Goal: Ask a question: Seek information or help from site administrators or community

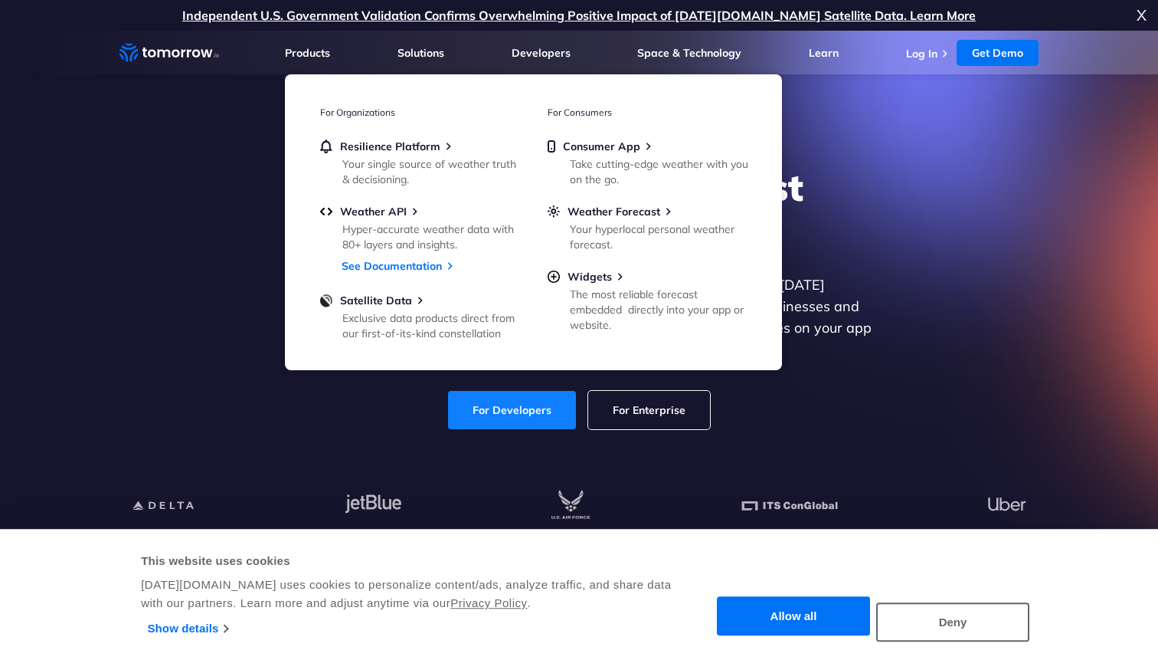
click at [529, 397] on link "For Developers" at bounding box center [512, 410] width 128 height 38
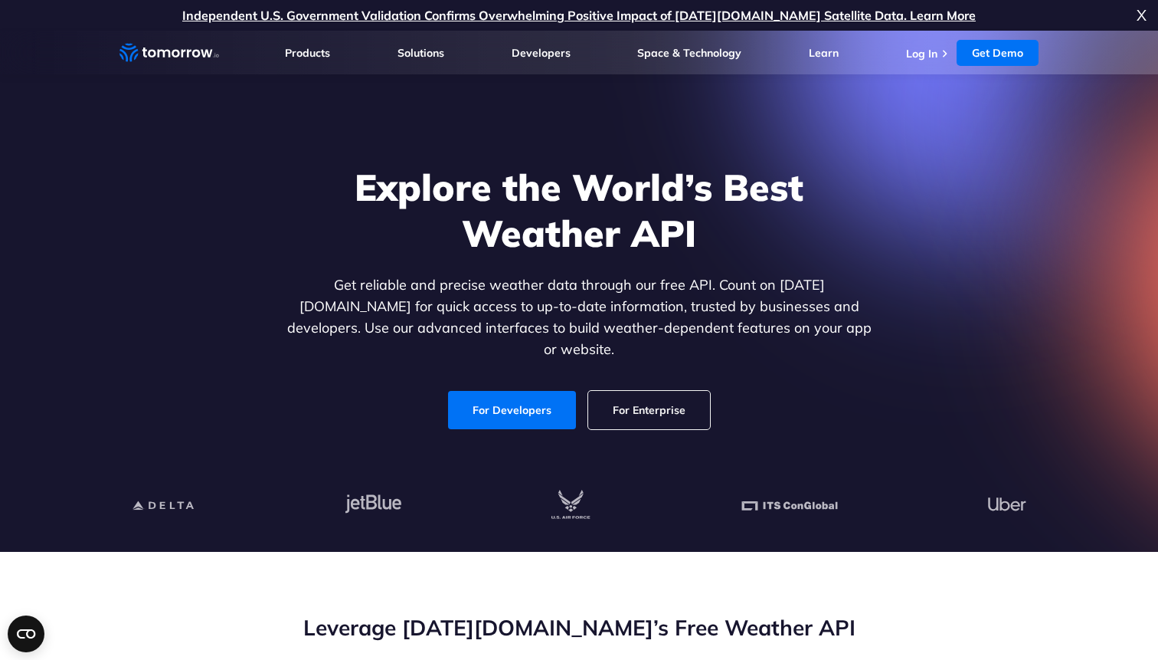
scroll to position [7, 0]
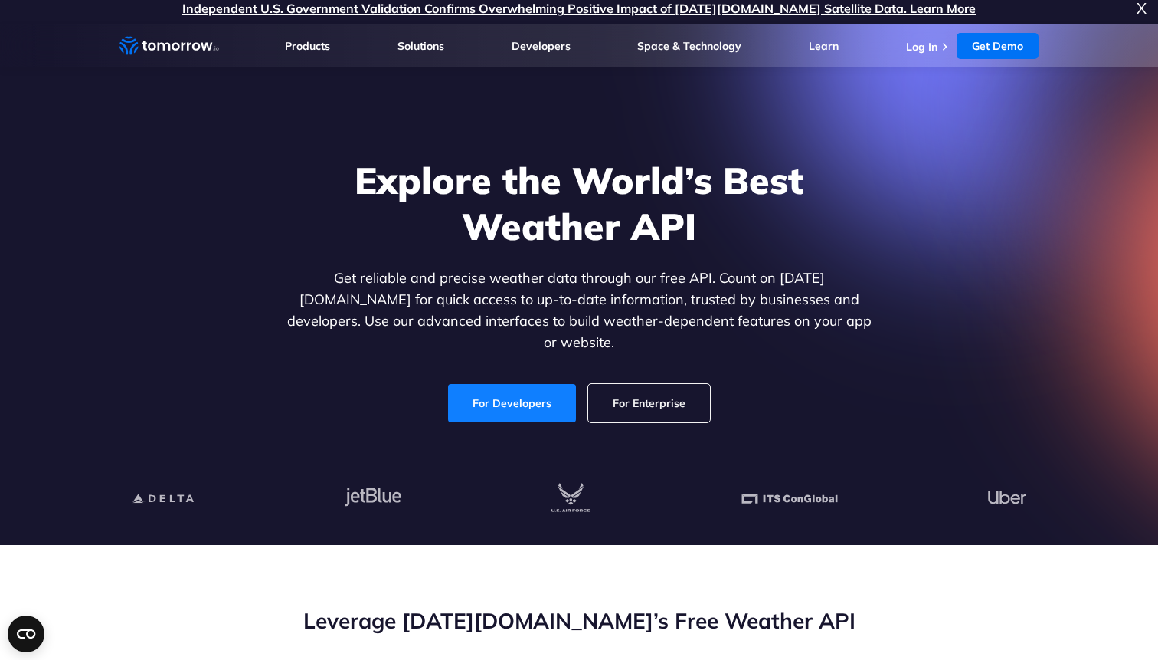
click at [532, 384] on link "For Developers" at bounding box center [512, 403] width 128 height 38
click at [503, 384] on link "For Developers" at bounding box center [512, 403] width 128 height 38
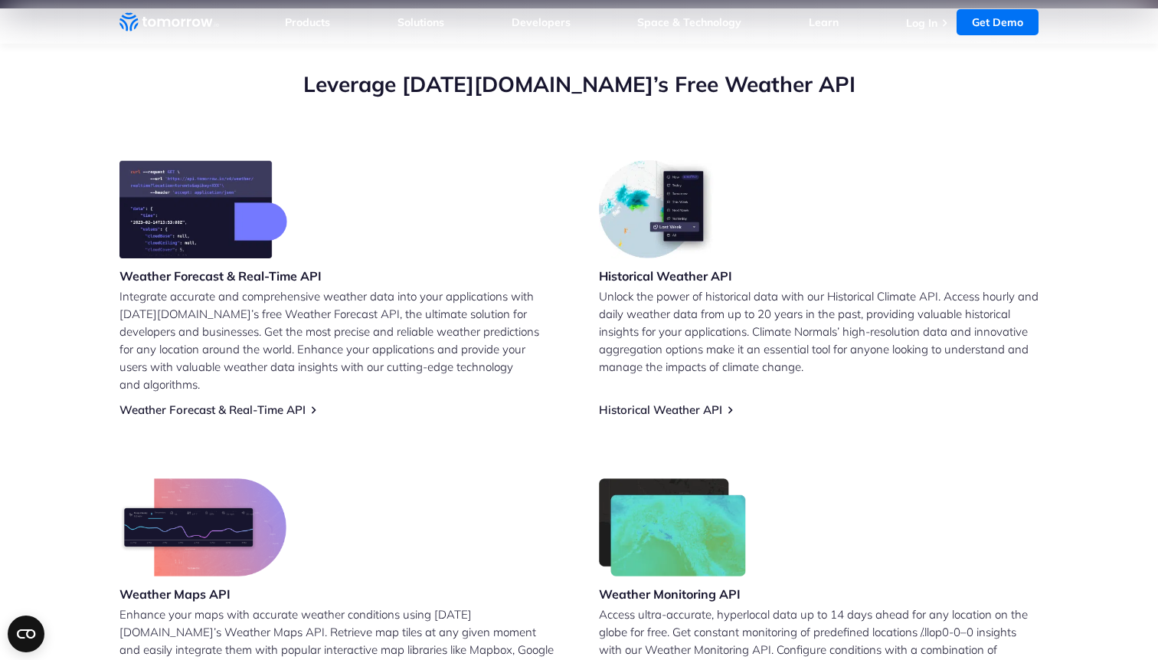
scroll to position [665, 0]
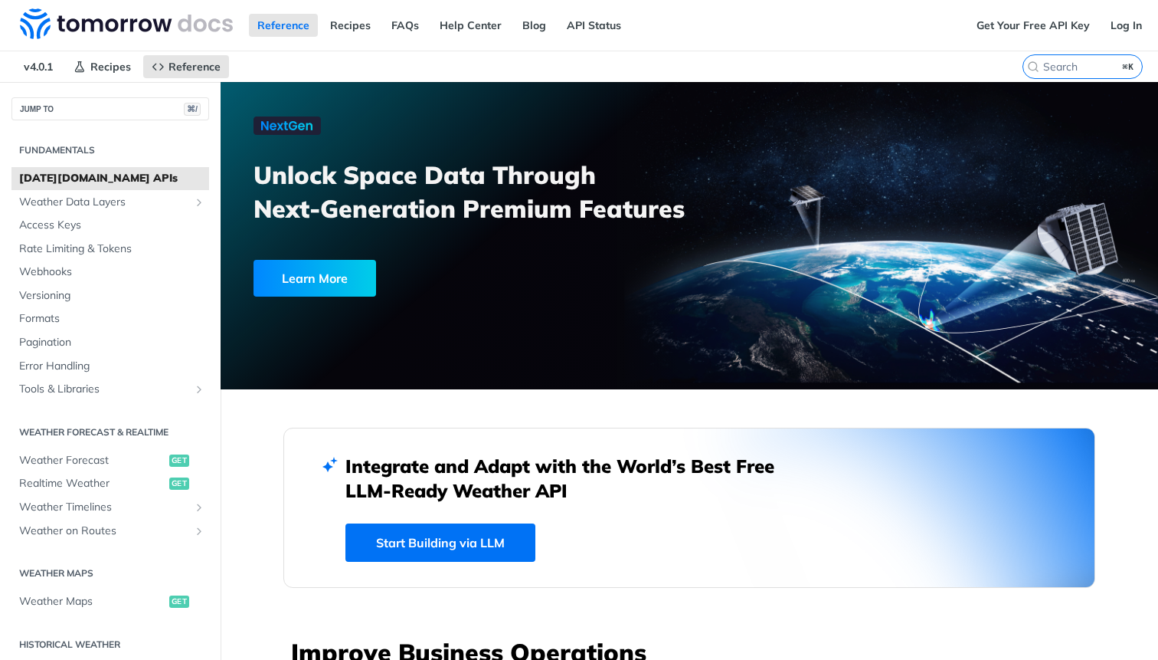
scroll to position [689, 0]
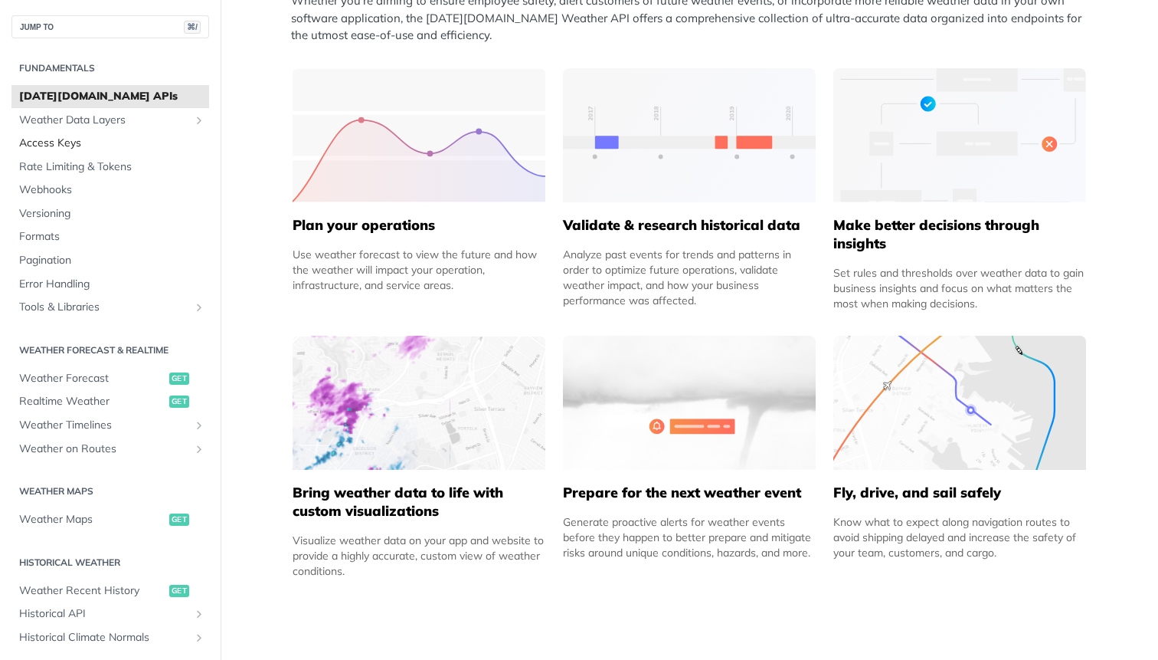
click at [84, 137] on span "Access Keys" at bounding box center [112, 143] width 186 height 15
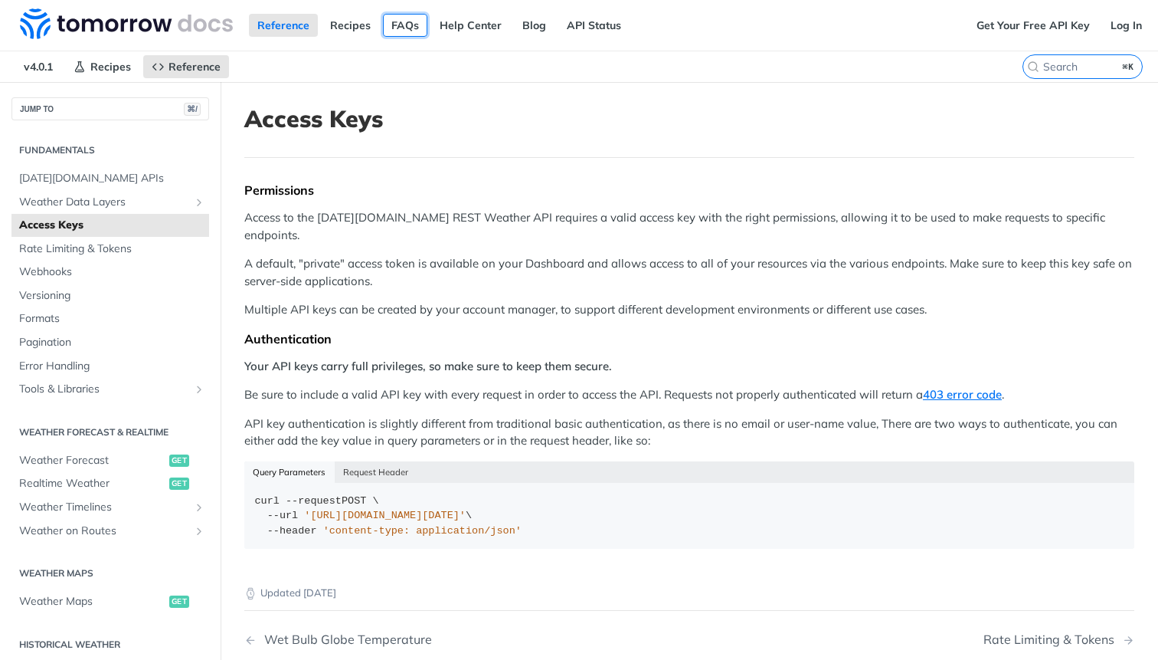
click at [394, 30] on link "FAQs" at bounding box center [405, 25] width 44 height 23
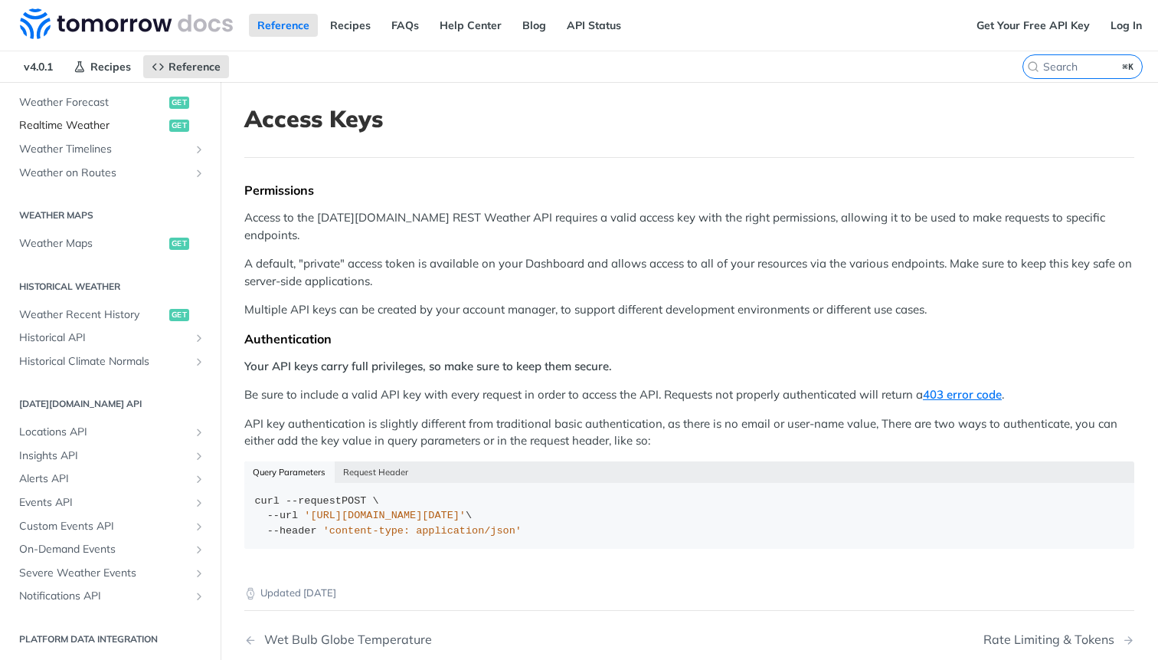
click at [109, 124] on span "Realtime Weather" at bounding box center [92, 125] width 146 height 15
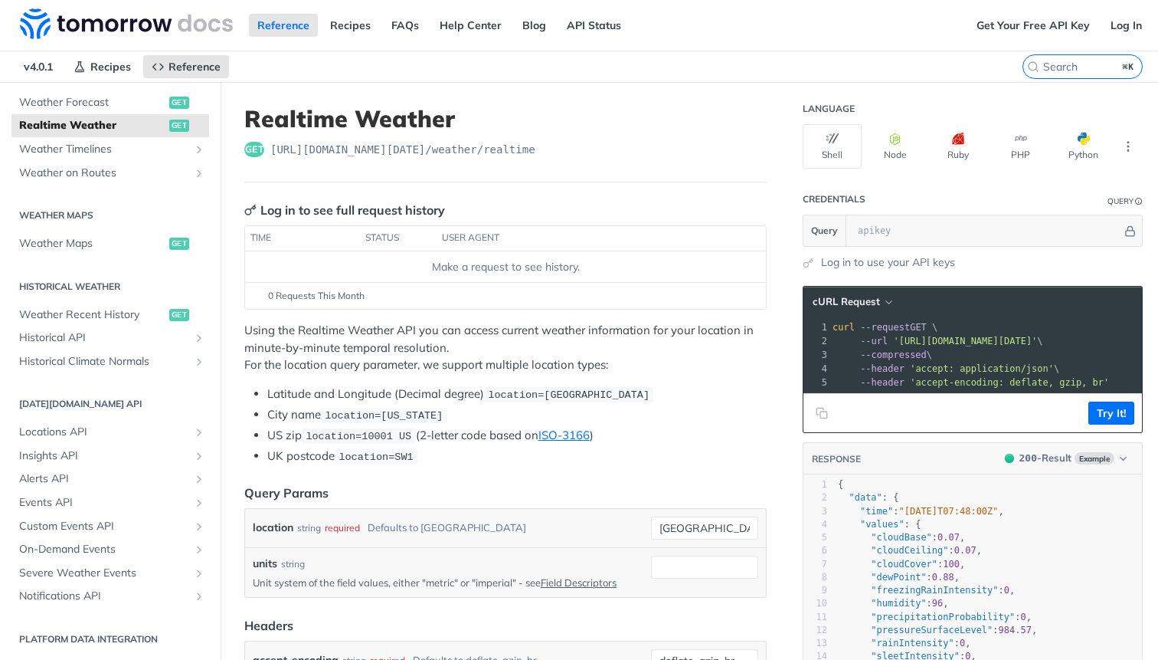
click at [1076, 75] on label "⌘K" at bounding box center [1083, 66] width 120 height 25
click at [1076, 74] on input "⌘K" at bounding box center [1064, 67] width 156 height 14
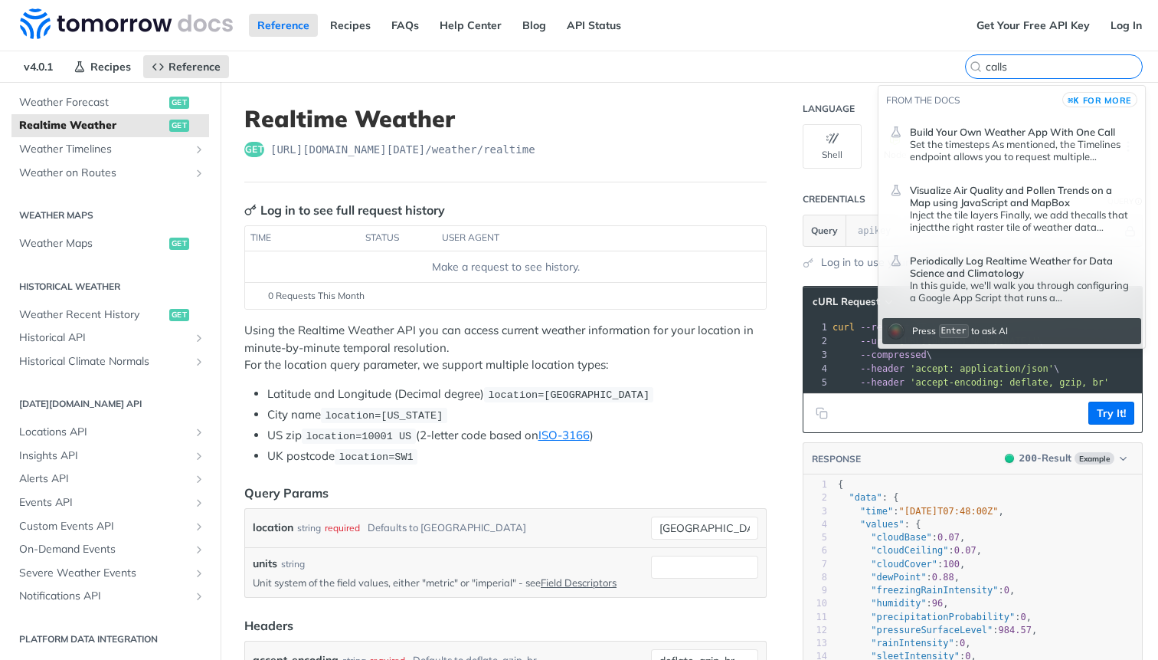
type input "calls"
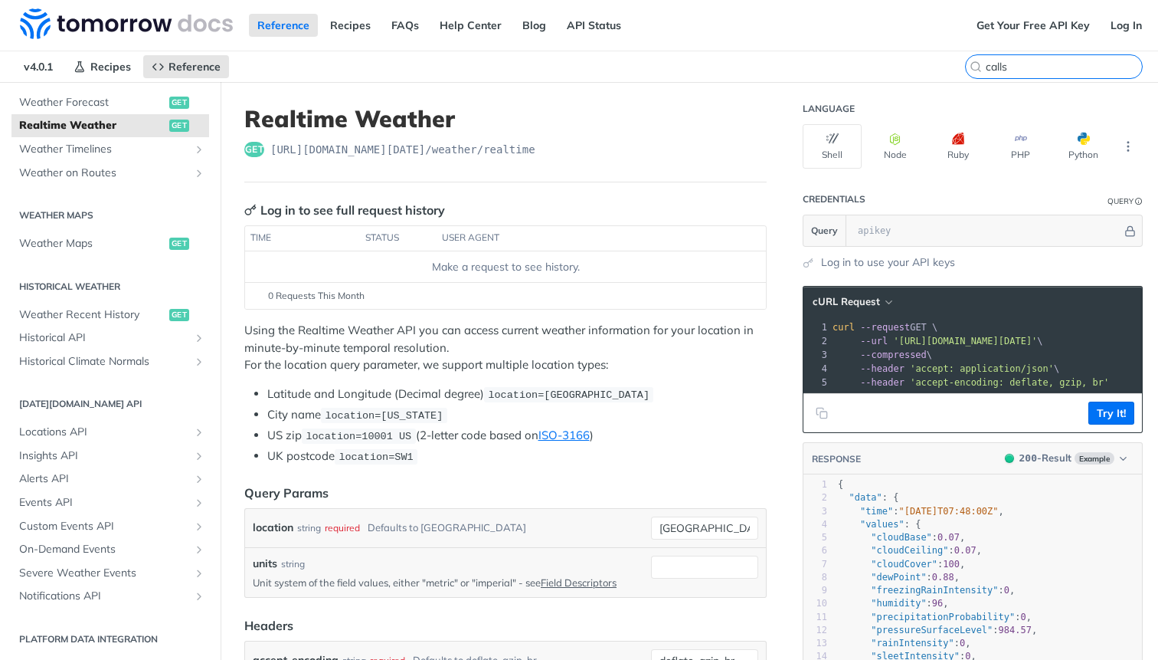
click at [1068, 61] on input "calls" at bounding box center [1064, 67] width 156 height 14
type input "how many call per minute"
click at [1117, 60] on input "how many call per minute" at bounding box center [1064, 67] width 156 height 14
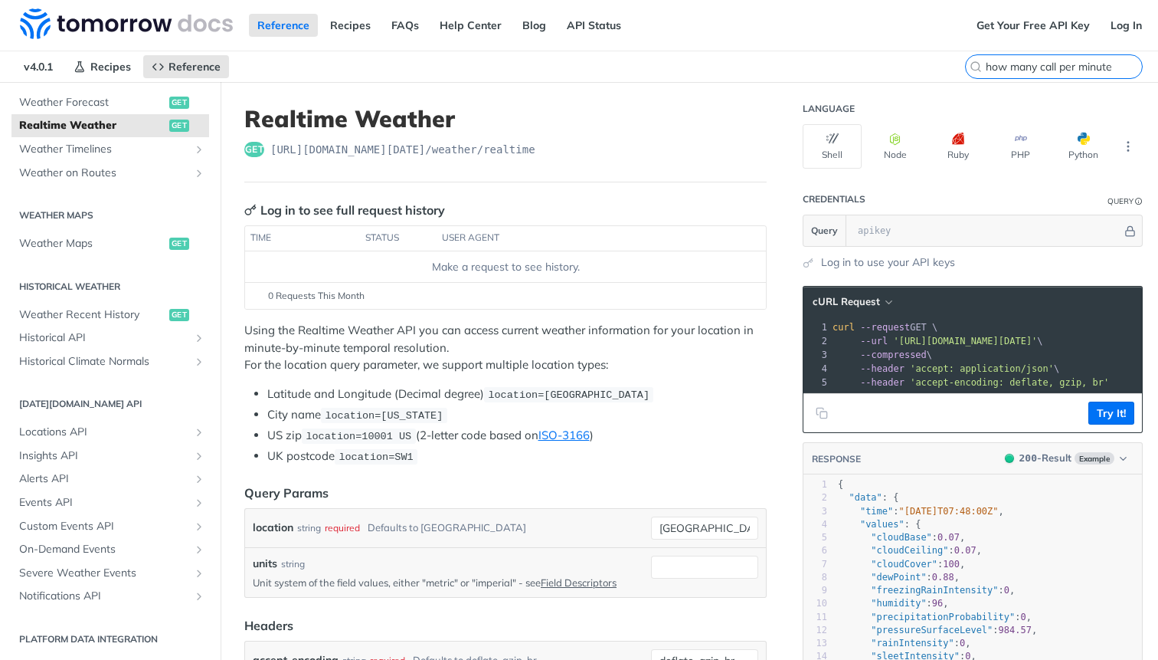
drag, startPoint x: 1115, startPoint y: 65, endPoint x: 579, endPoint y: 49, distance: 535.8
click at [1114, 65] on input "how many call per minute" at bounding box center [1064, 67] width 156 height 14
